Goal: Task Accomplishment & Management: Manage account settings

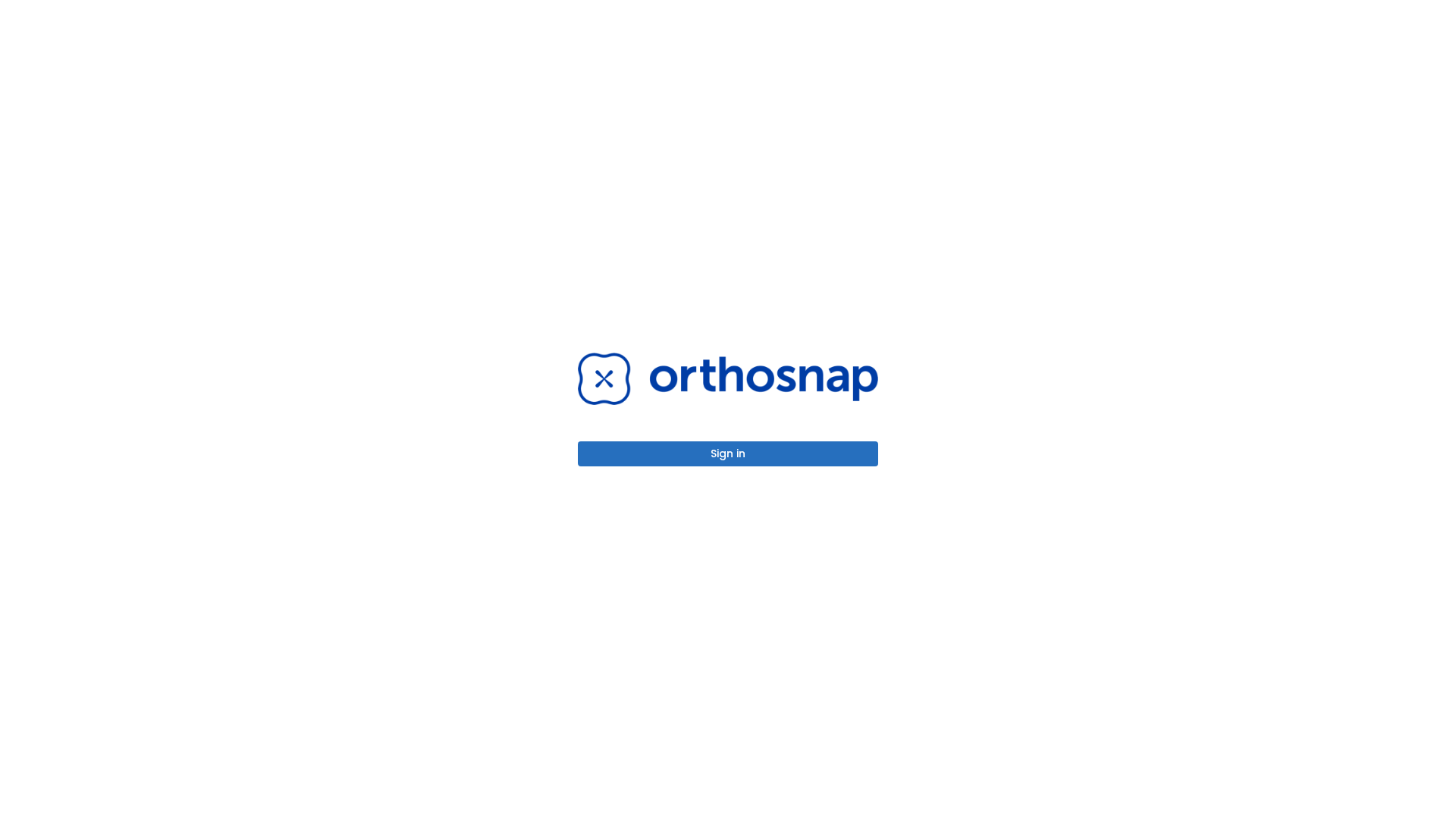
click at [728, 453] on button "Sign in" at bounding box center [727, 454] width 300 height 25
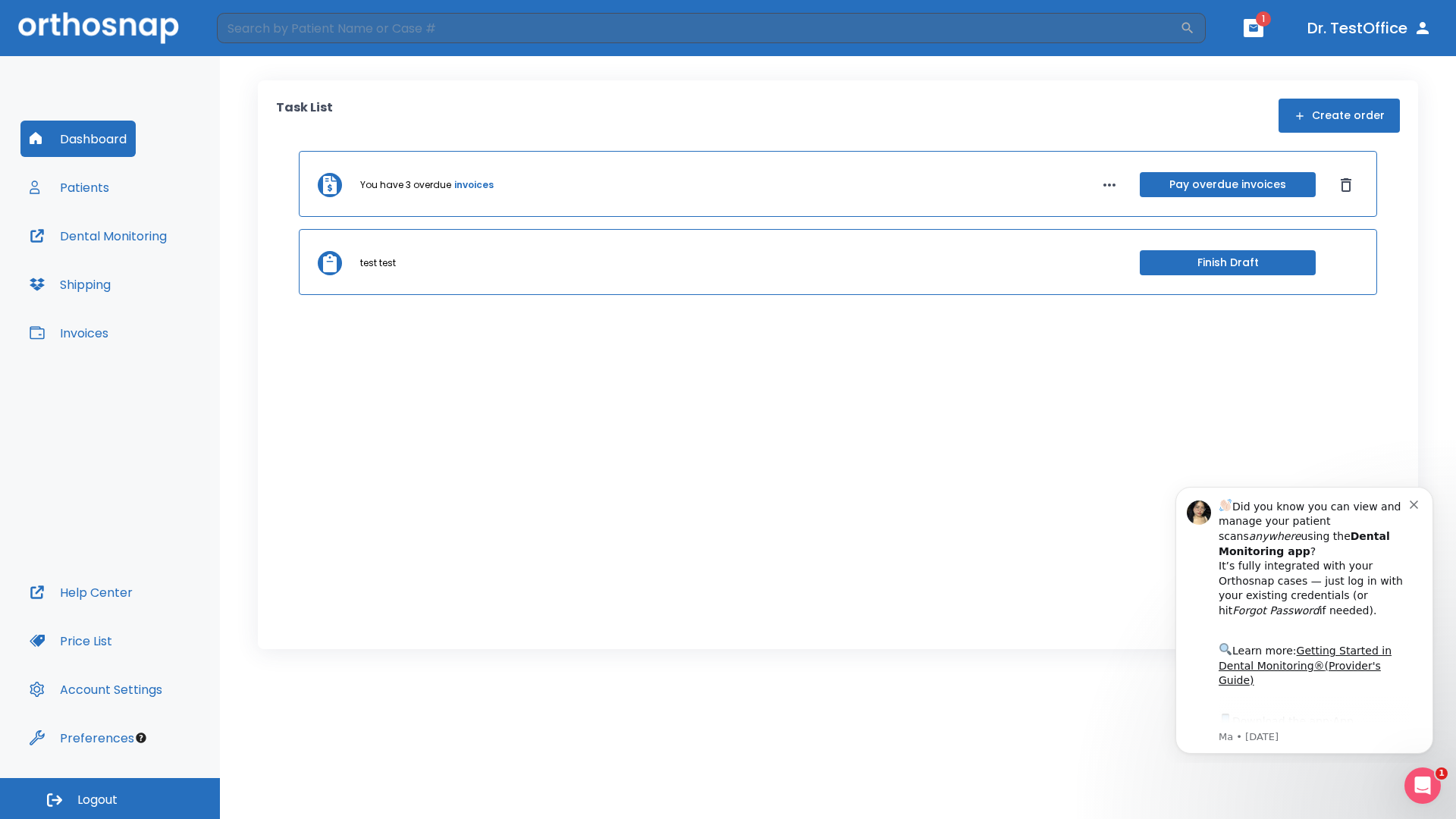
click at [110, 798] on span "Logout" at bounding box center [98, 800] width 40 height 17
